Goal: Information Seeking & Learning: Learn about a topic

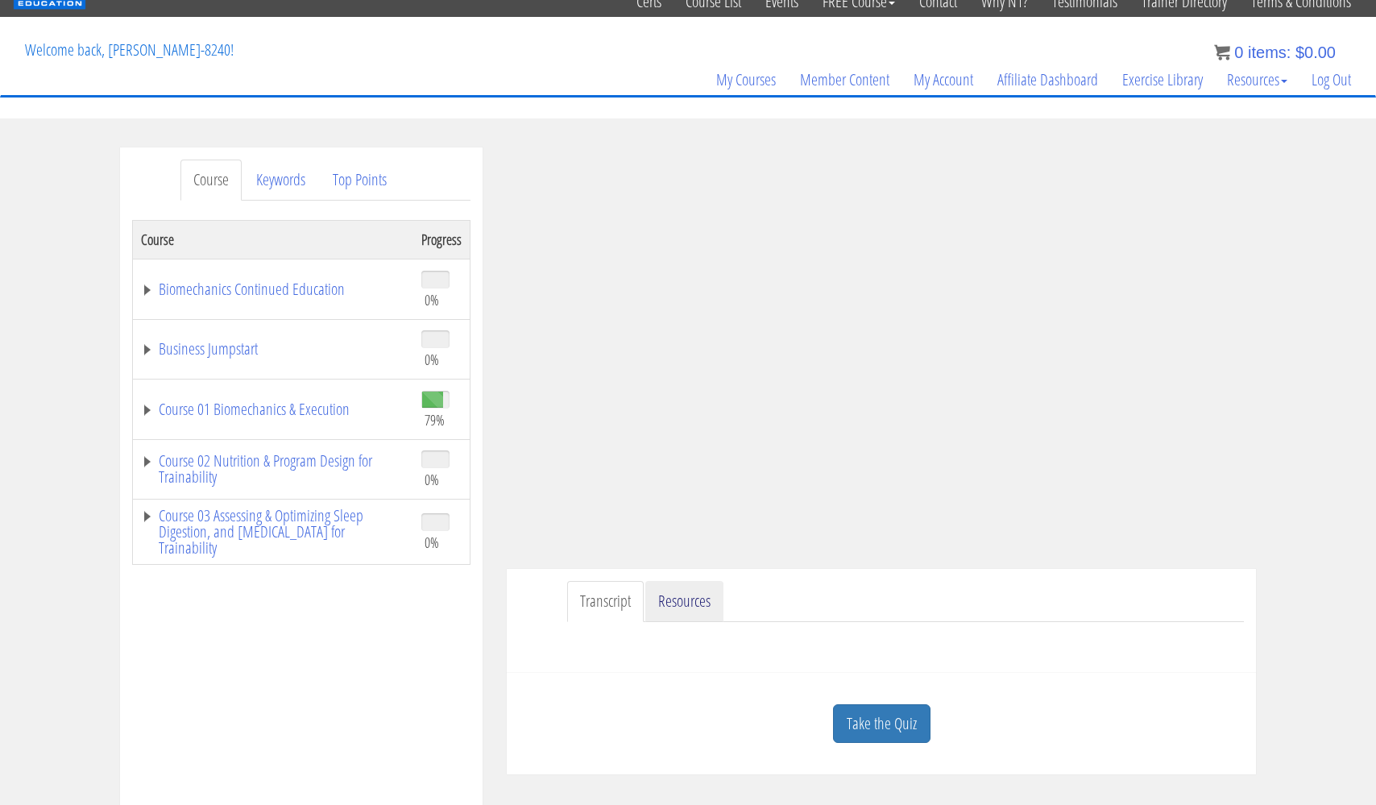
click at [680, 598] on link "Resources" at bounding box center [684, 601] width 78 height 41
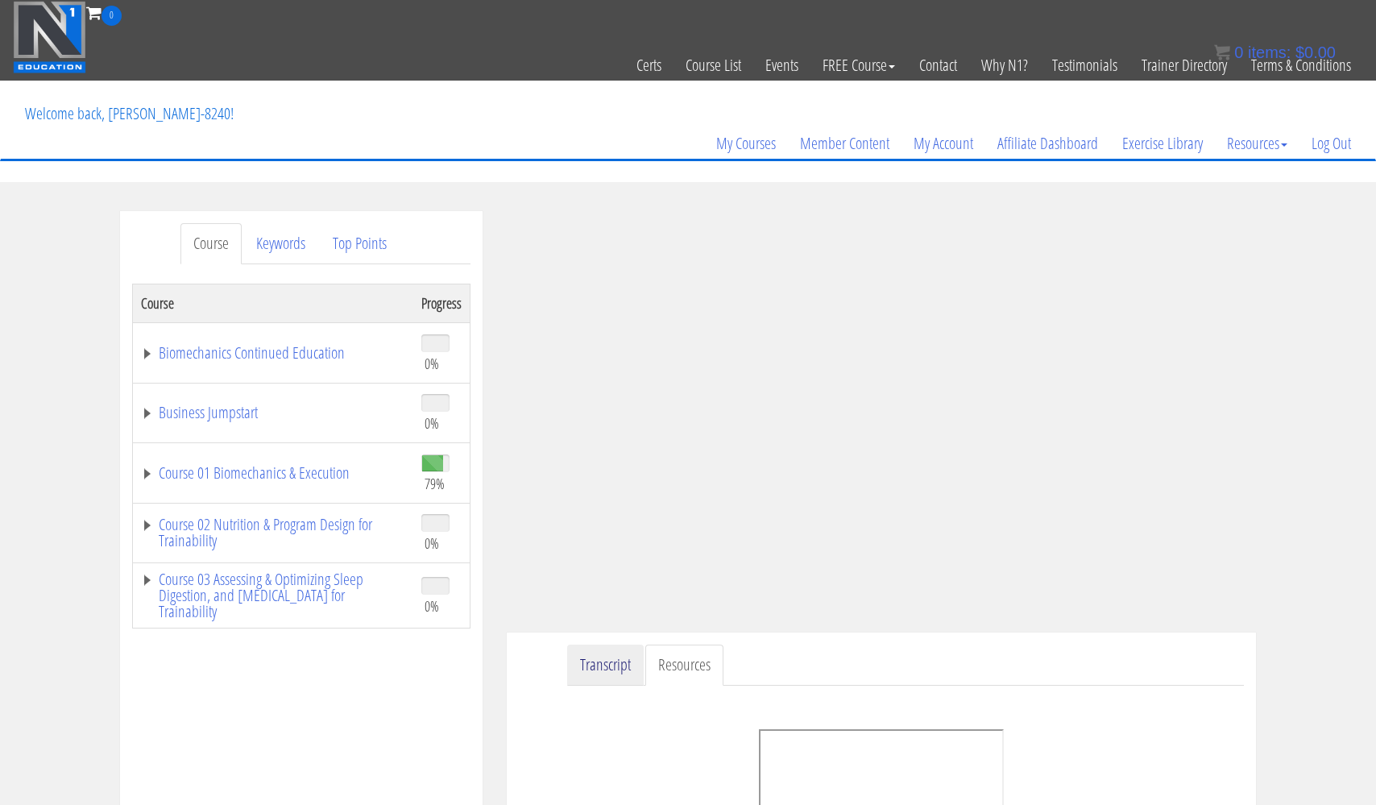
click at [604, 667] on link "Transcript" at bounding box center [605, 664] width 77 height 41
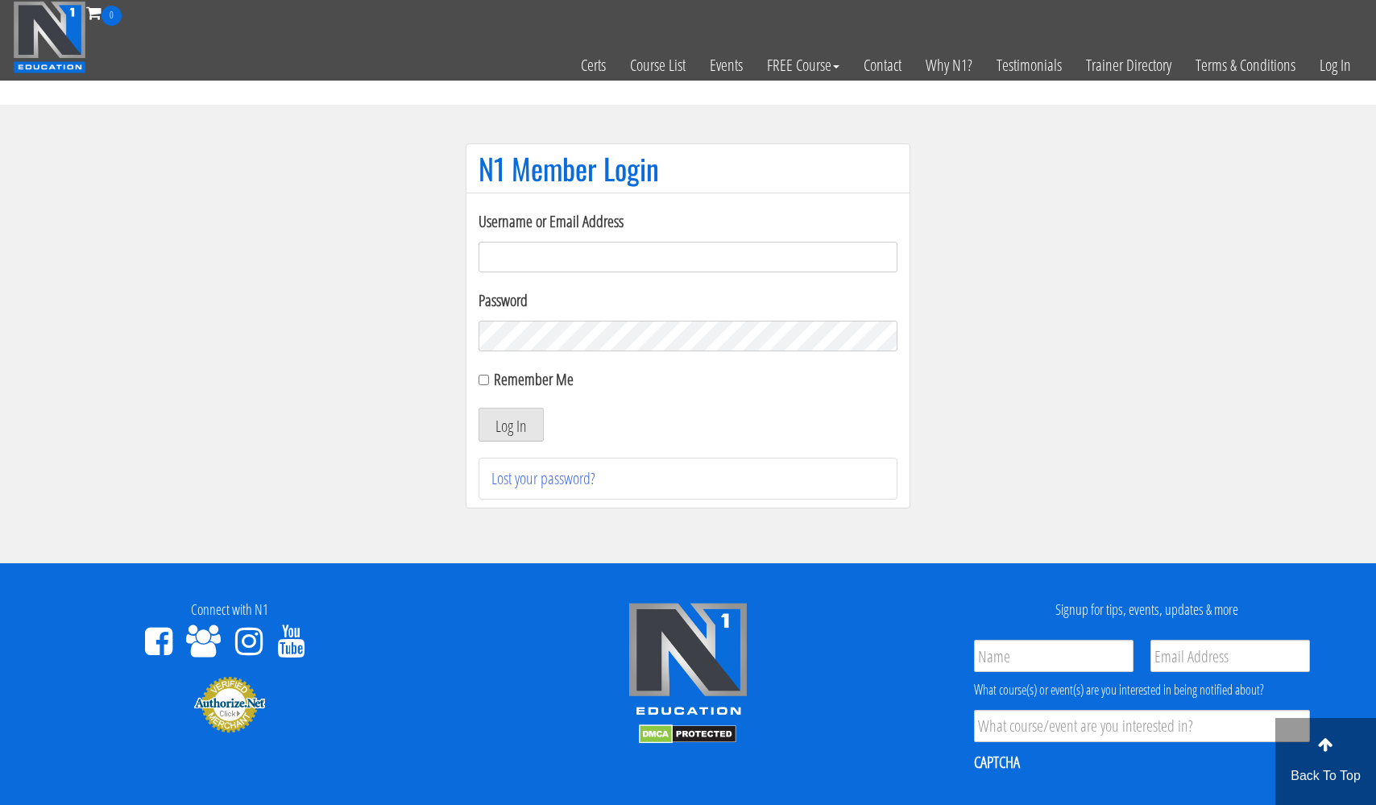
type input "[EMAIL_ADDRESS][DOMAIN_NAME]"
click at [511, 424] on button "Log In" at bounding box center [510, 425] width 65 height 34
click at [516, 420] on button "Log In" at bounding box center [510, 425] width 65 height 34
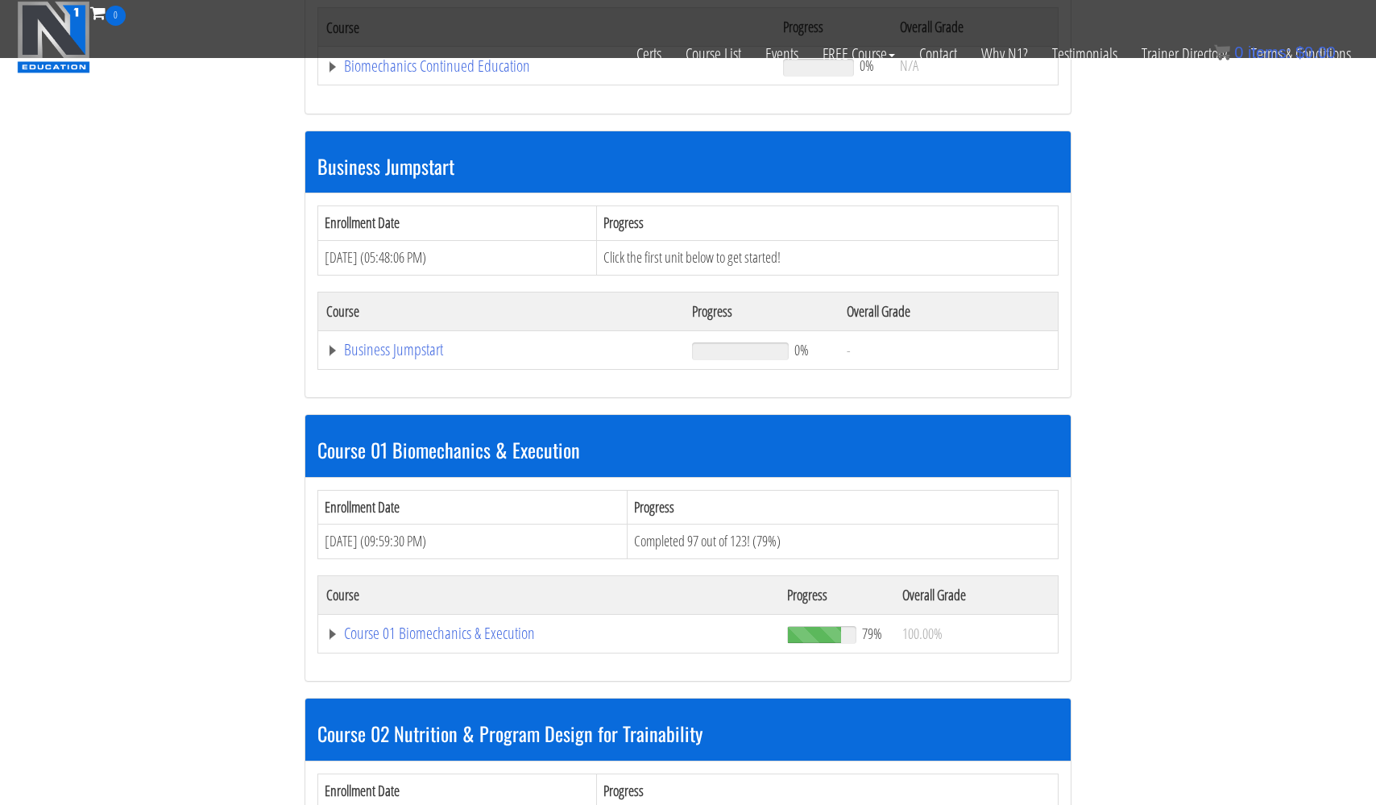
scroll to position [443, 0]
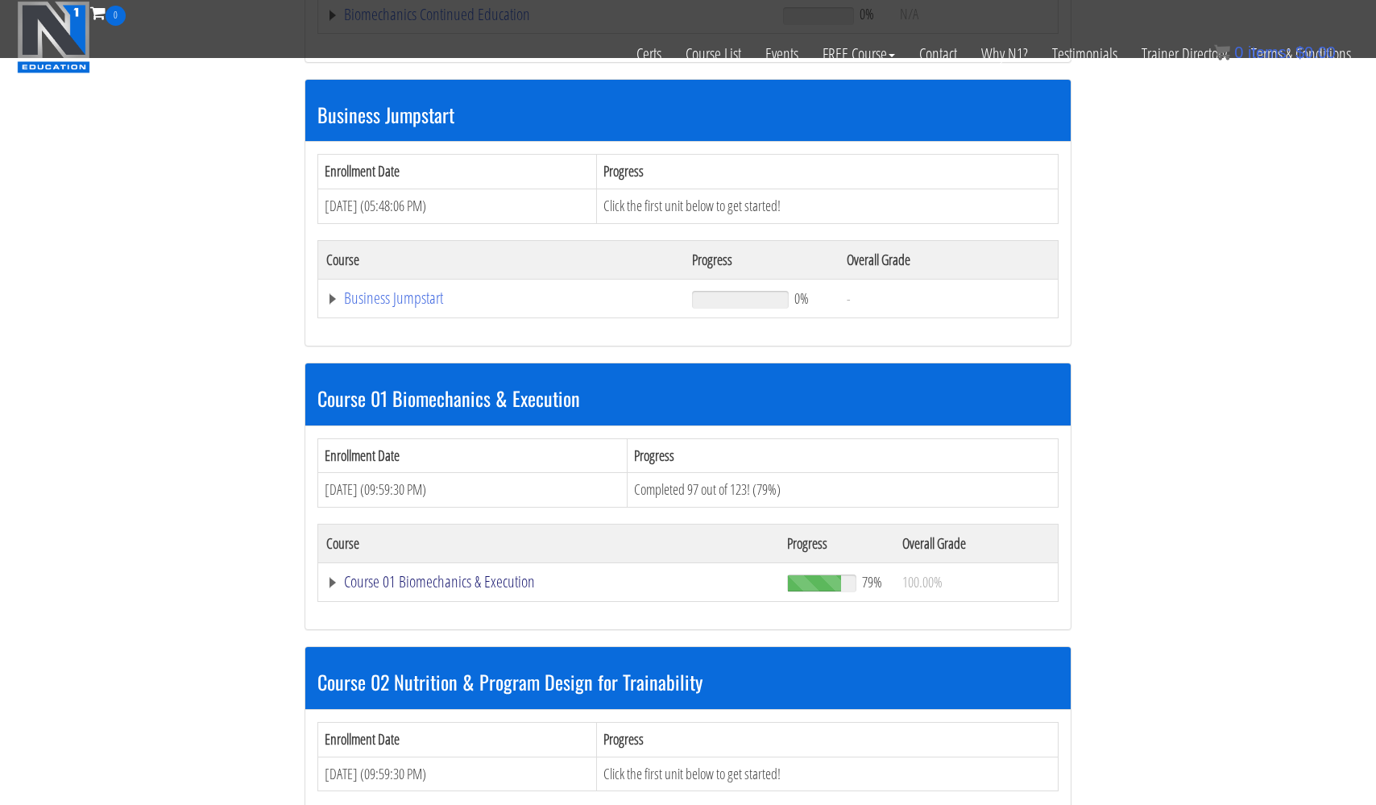
click at [415, 23] on link "Course 01 Biomechanics & Execution" at bounding box center [546, 14] width 441 height 16
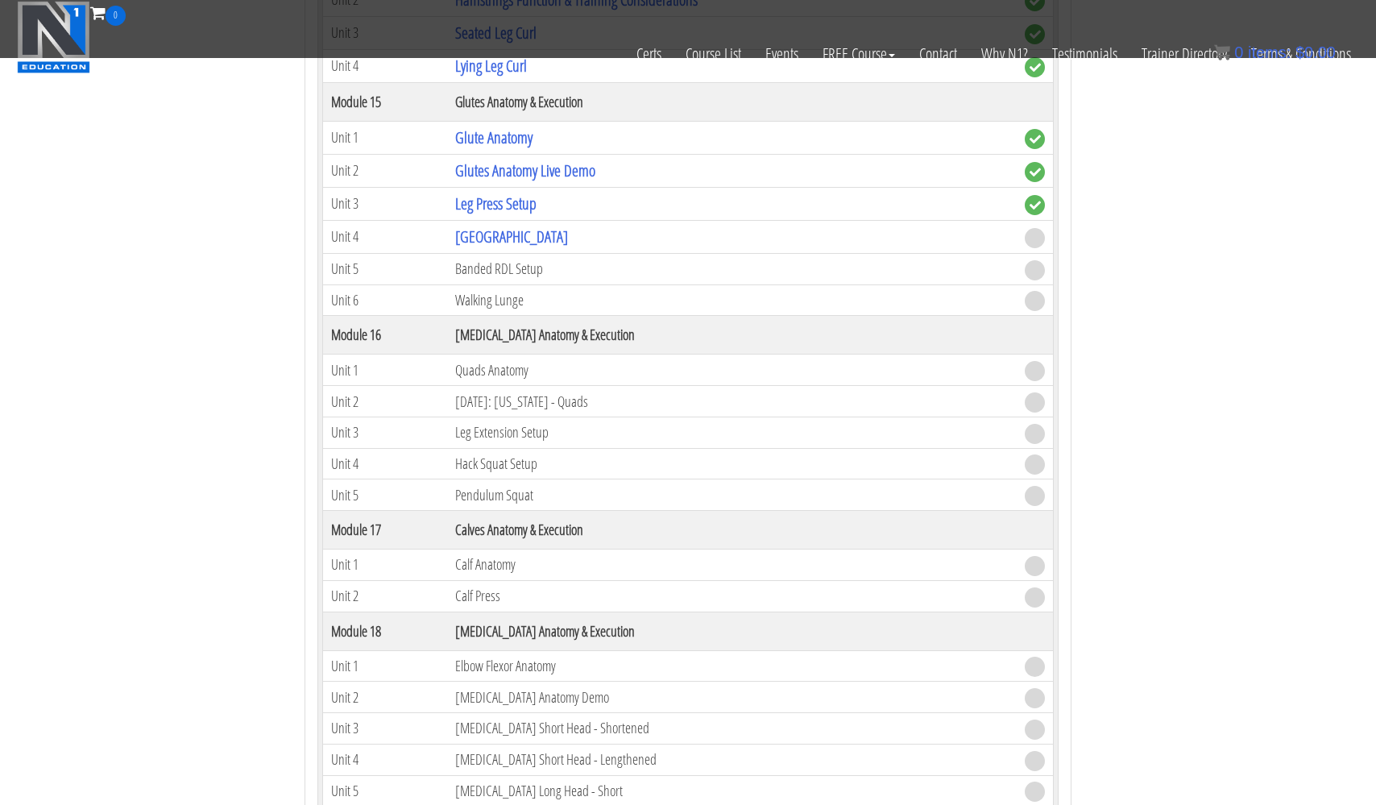
scroll to position [4640, 0]
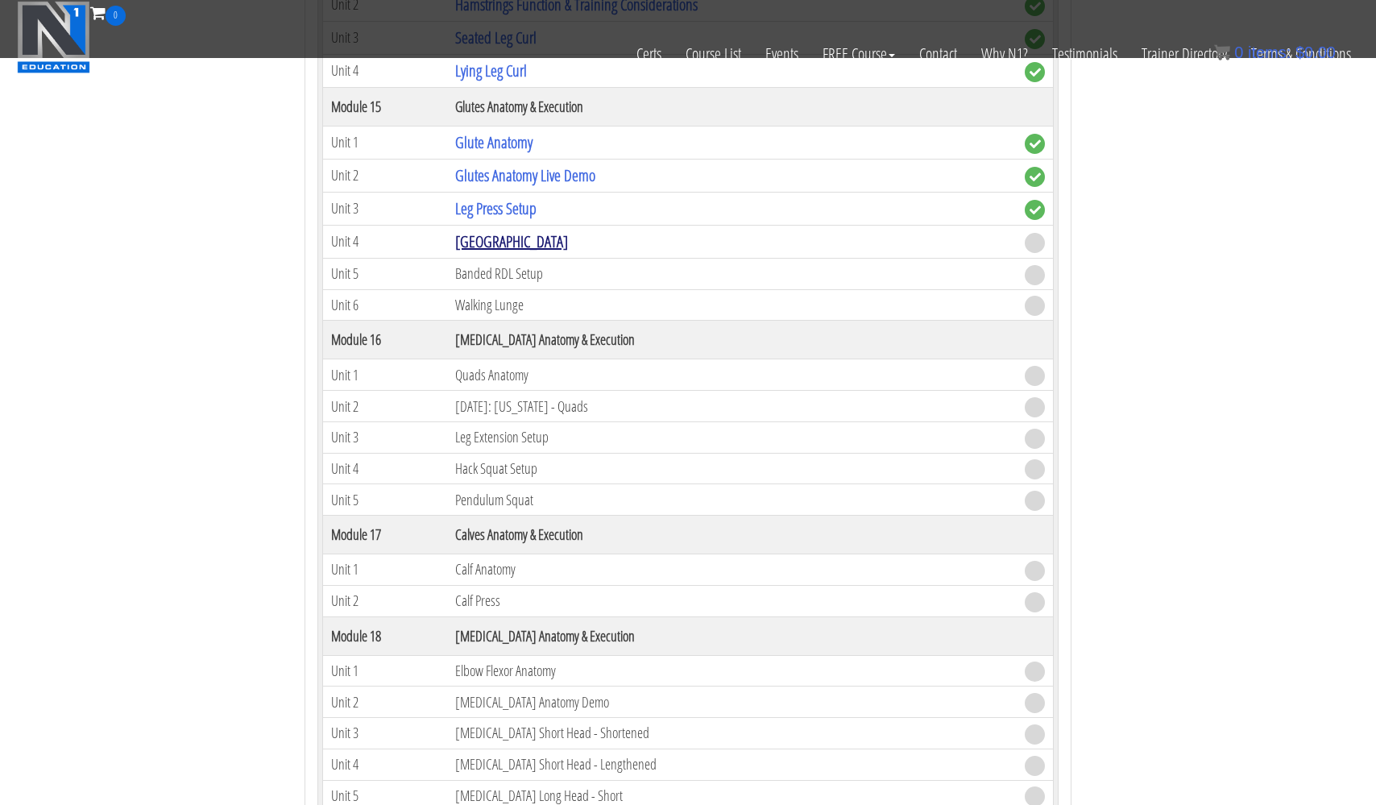
click at [482, 242] on link "[GEOGRAPHIC_DATA]" at bounding box center [511, 241] width 113 height 22
